Goal: Check status: Check status

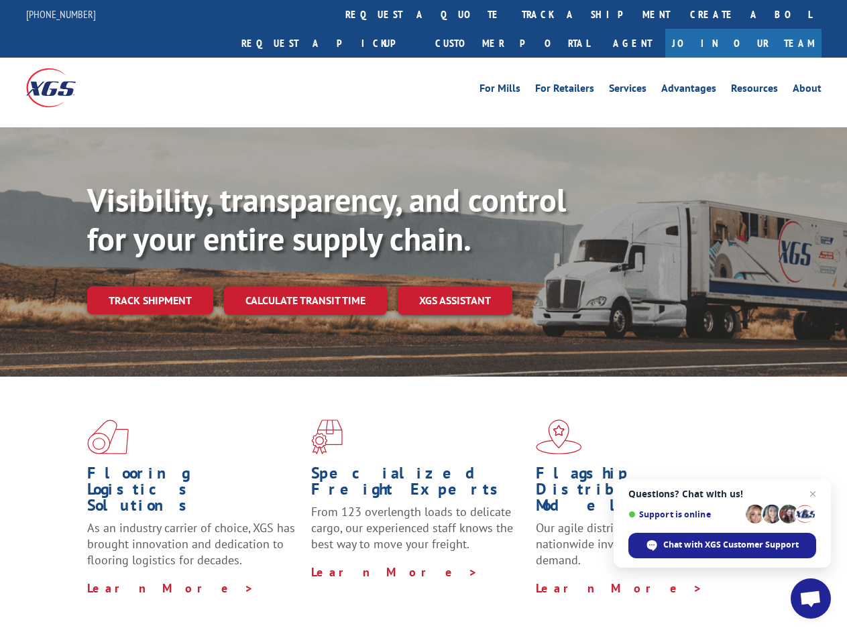
click at [423, 316] on div "Visibility, transparency, and control for your entire supply chain. Track shipm…" at bounding box center [466, 274] width 759 height 187
click at [511, 14] on link "track a shipment" at bounding box center [595, 14] width 168 height 29
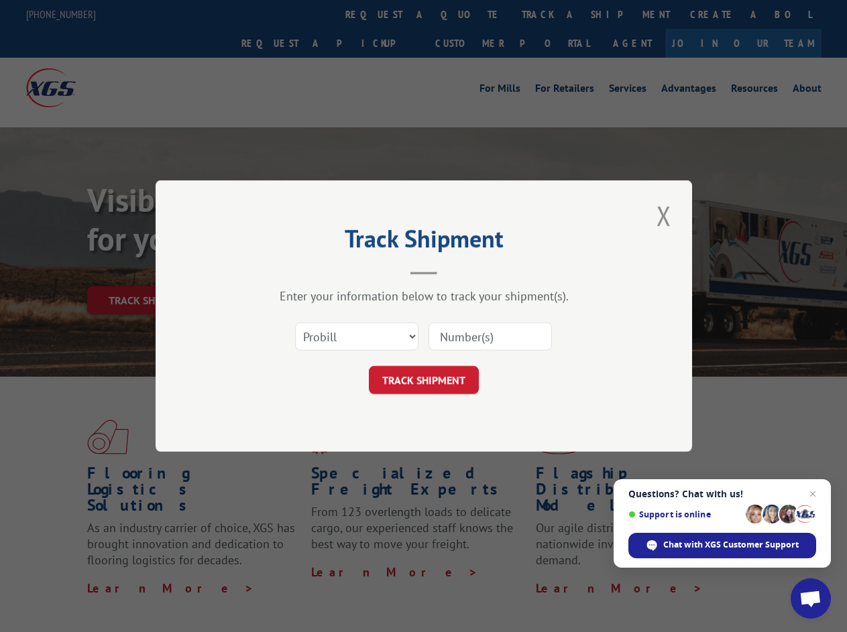
click at [468, 14] on div "Track Shipment Enter your information below to track your shipment(s). Select c…" at bounding box center [423, 316] width 847 height 632
click at [552, 14] on div "Track Shipment Enter your information below to track your shipment(s). Select c…" at bounding box center [423, 316] width 847 height 632
click at [149, 271] on div "Track Shipment Enter your information below to track your shipment(s). Select c…" at bounding box center [423, 316] width 847 height 632
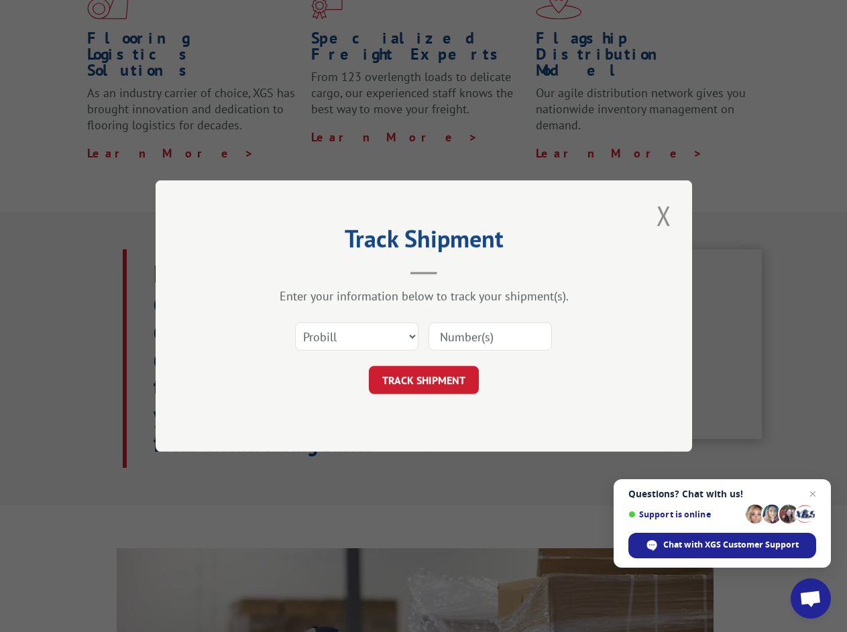
click at [304, 271] on header "Track Shipment" at bounding box center [424, 252] width 402 height 46
click at [455, 271] on header "Track Shipment" at bounding box center [424, 252] width 402 height 46
click at [810, 599] on span "Open chat" at bounding box center [810, 600] width 22 height 19
